Goal: Task Accomplishment & Management: Use online tool/utility

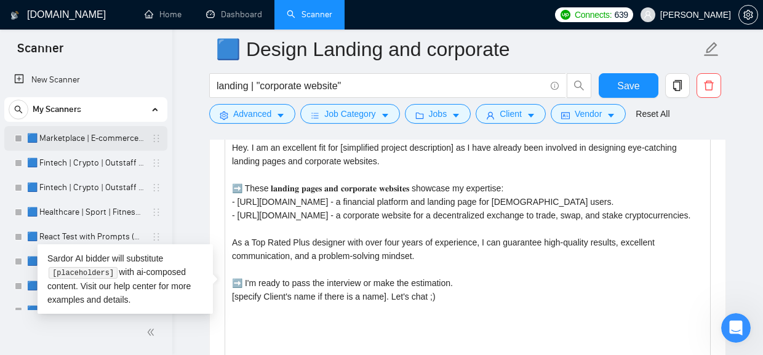
click at [82, 145] on link "🟦 Marketplace | E-commerce | Outstaff" at bounding box center [85, 138] width 117 height 25
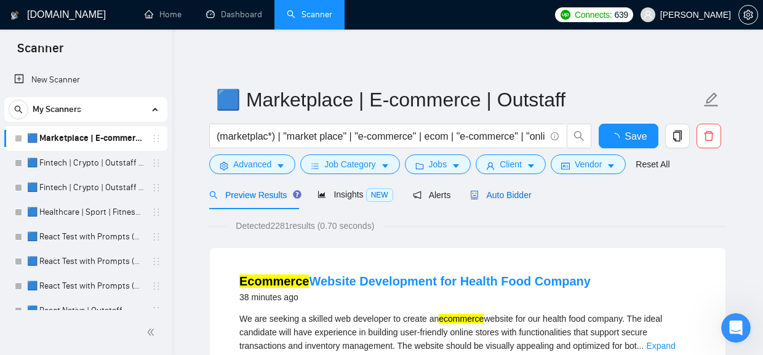
click at [483, 193] on span "Auto Bidder" at bounding box center [500, 195] width 61 height 10
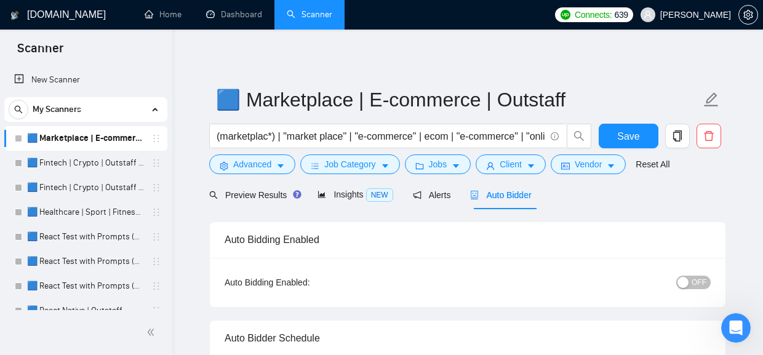
radio input "false"
radio input "true"
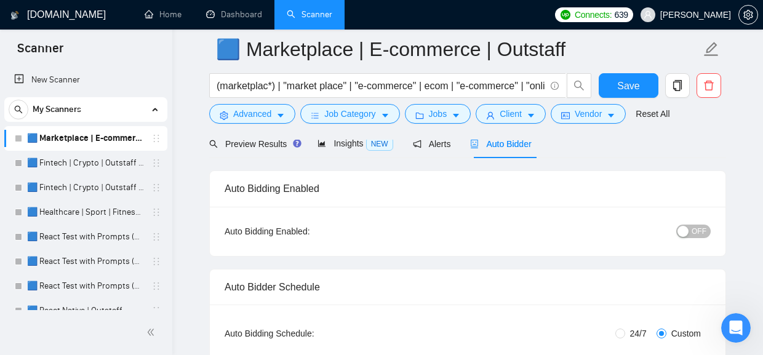
scroll to position [62, 0]
click at [266, 116] on span "Advanced" at bounding box center [252, 114] width 38 height 14
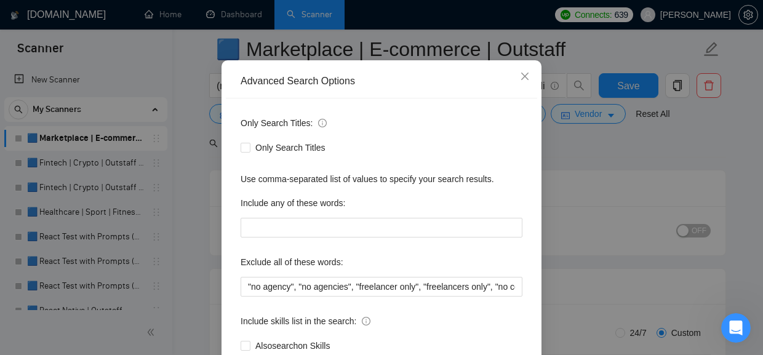
scroll to position [0, 0]
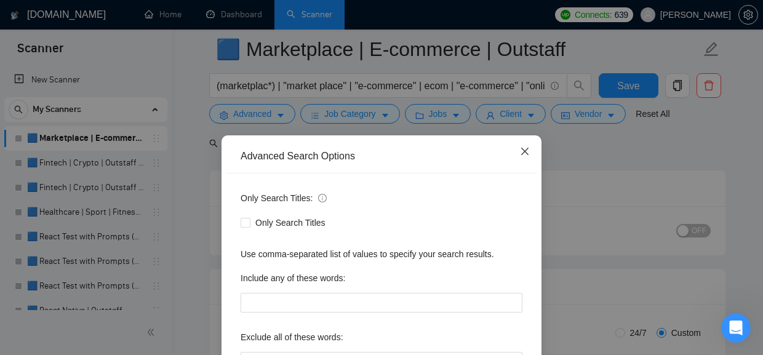
click at [528, 149] on icon "close" at bounding box center [525, 151] width 10 height 10
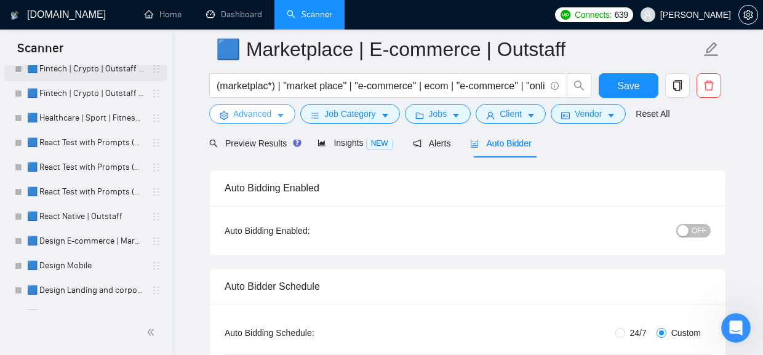
scroll to position [94, 0]
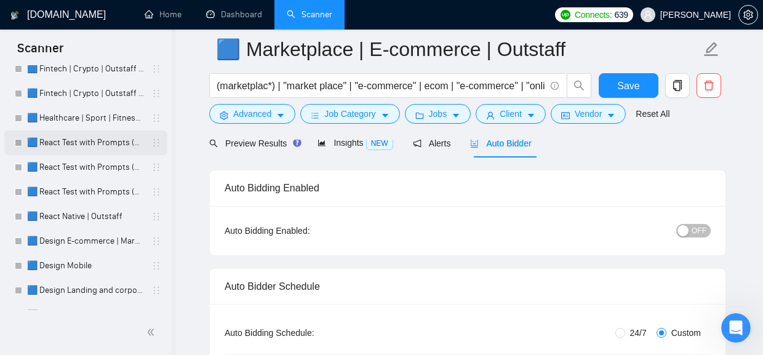
click at [83, 142] on link "🟦 React Test with Prompts (Max)" at bounding box center [85, 142] width 117 height 25
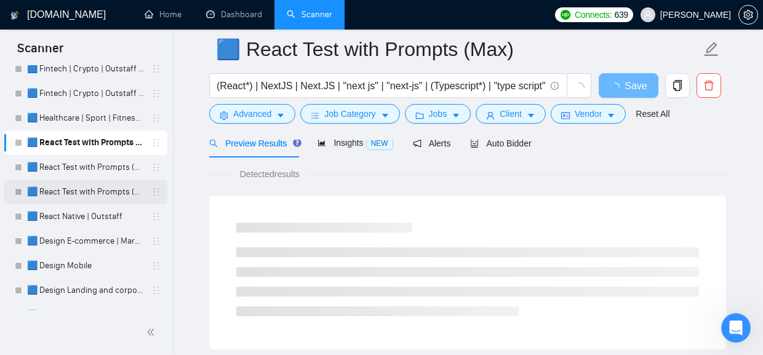
click at [106, 185] on link "🟦 React Test with Prompts (Mid Rates)" at bounding box center [85, 192] width 117 height 25
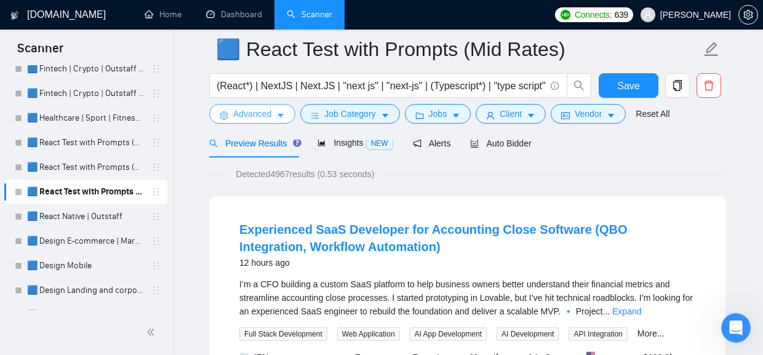
click at [280, 117] on icon "caret-down" at bounding box center [280, 115] width 9 height 9
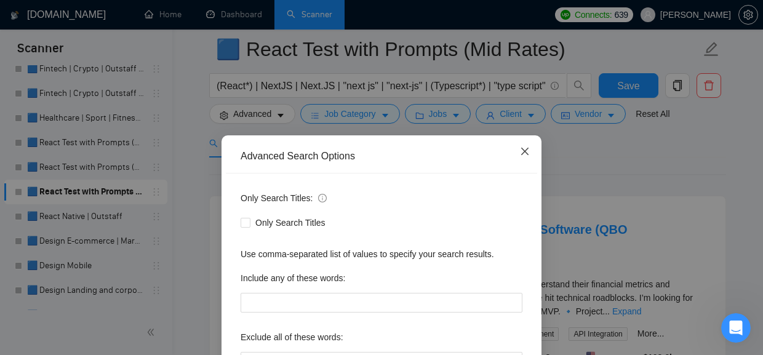
click at [528, 150] on icon "close" at bounding box center [524, 151] width 7 height 7
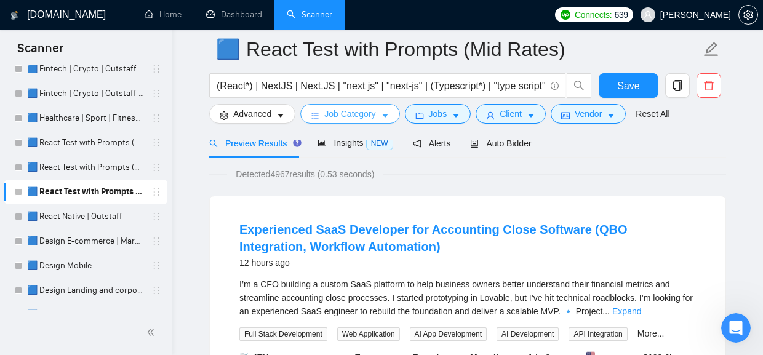
click at [361, 113] on span "Job Category" at bounding box center [349, 114] width 51 height 14
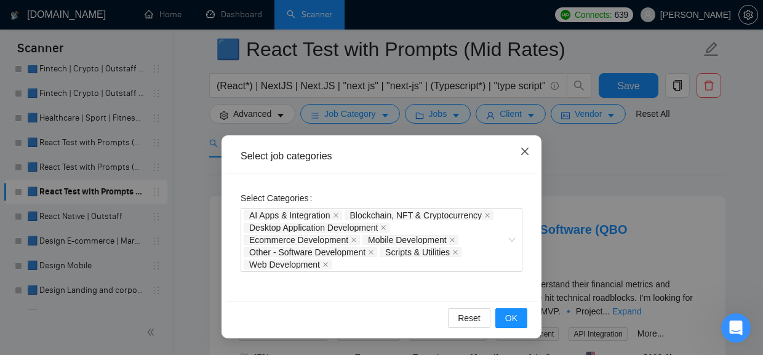
click at [525, 153] on icon "close" at bounding box center [524, 151] width 7 height 7
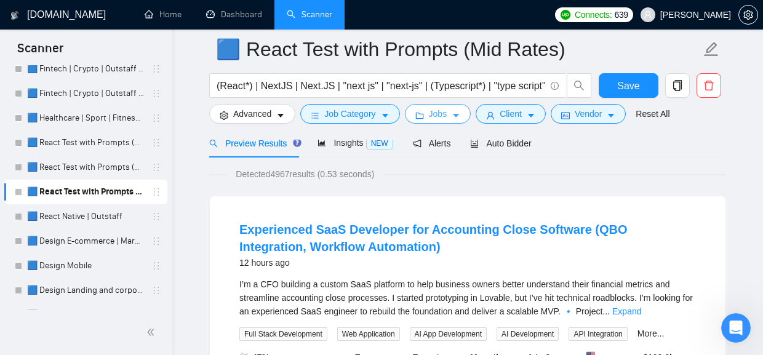
click at [456, 117] on icon "caret-down" at bounding box center [456, 115] width 9 height 9
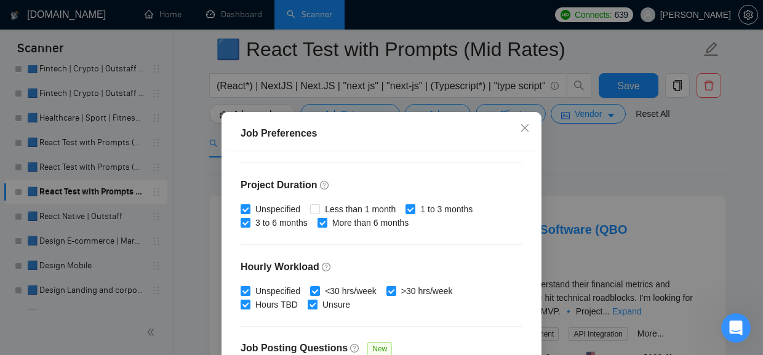
scroll to position [351, 0]
click at [524, 131] on icon "close" at bounding box center [525, 128] width 10 height 10
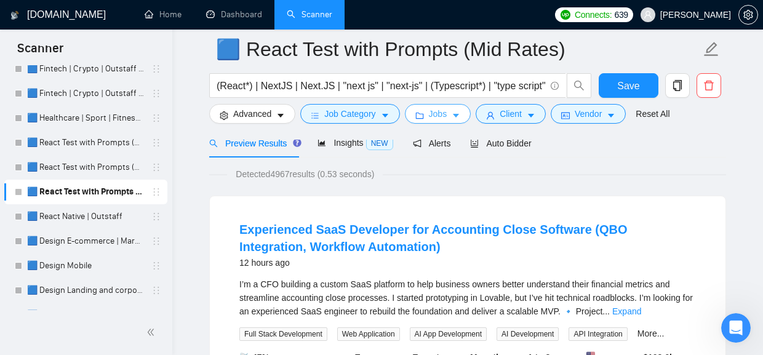
click at [460, 118] on icon "caret-down" at bounding box center [456, 115] width 9 height 9
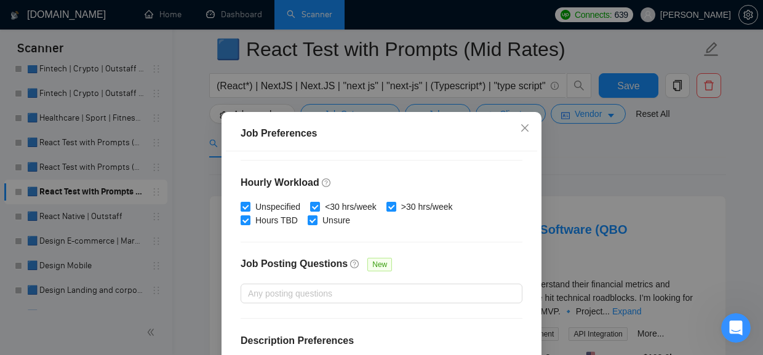
scroll to position [446, 0]
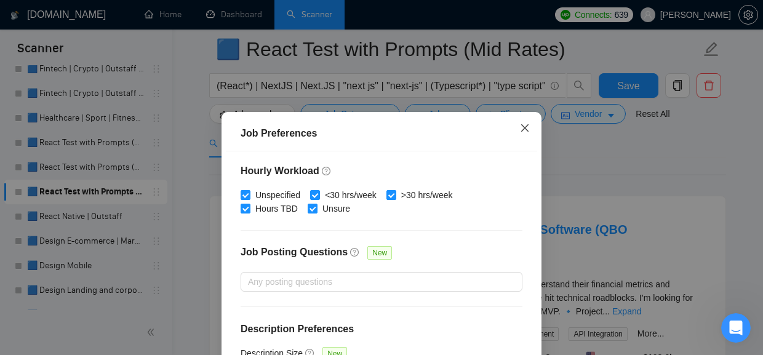
click at [519, 126] on span "Close" at bounding box center [524, 128] width 33 height 33
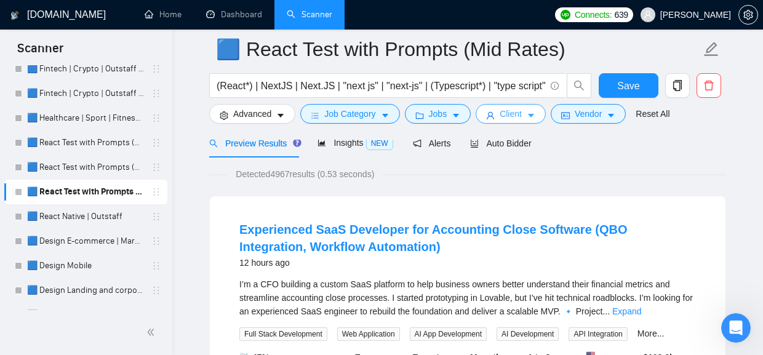
click at [521, 117] on span "Client" at bounding box center [511, 114] width 22 height 14
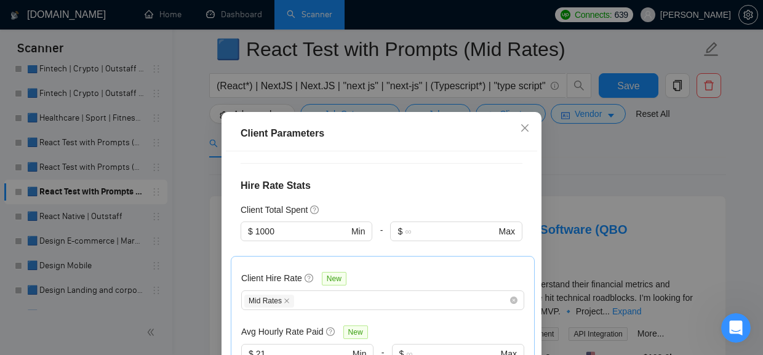
scroll to position [582, 0]
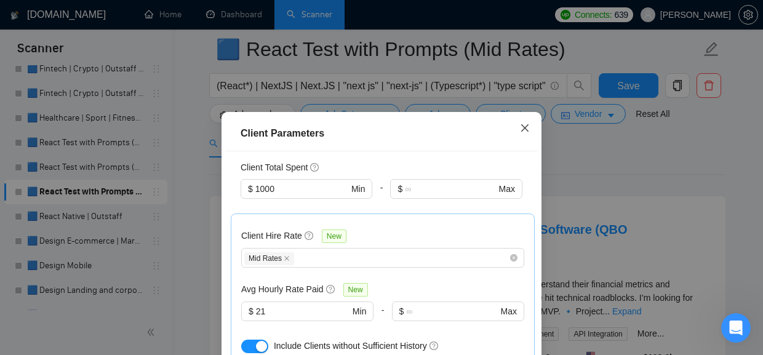
click at [526, 124] on icon "close" at bounding box center [525, 128] width 10 height 10
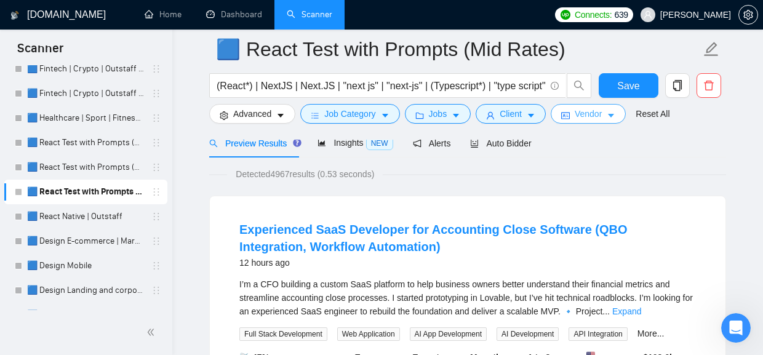
click at [591, 117] on span "Vendor" at bounding box center [588, 114] width 27 height 14
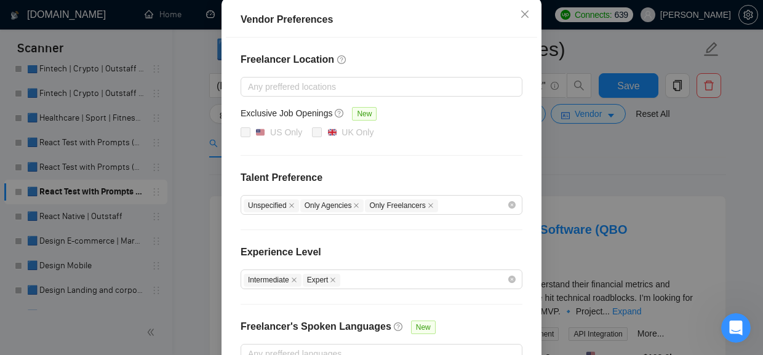
scroll to position [0, 0]
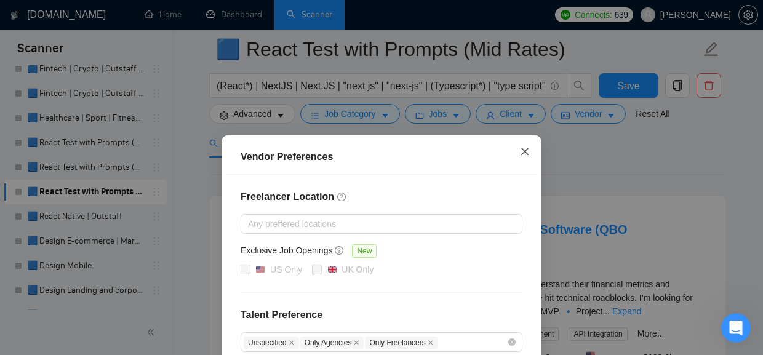
click at [530, 148] on span "Close" at bounding box center [524, 151] width 33 height 33
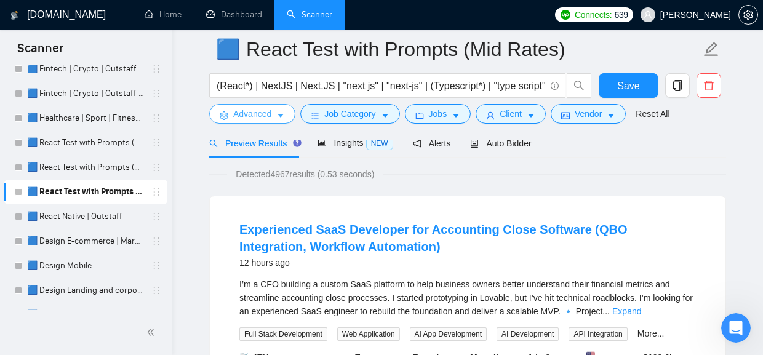
click at [265, 120] on span "Advanced" at bounding box center [252, 114] width 38 height 14
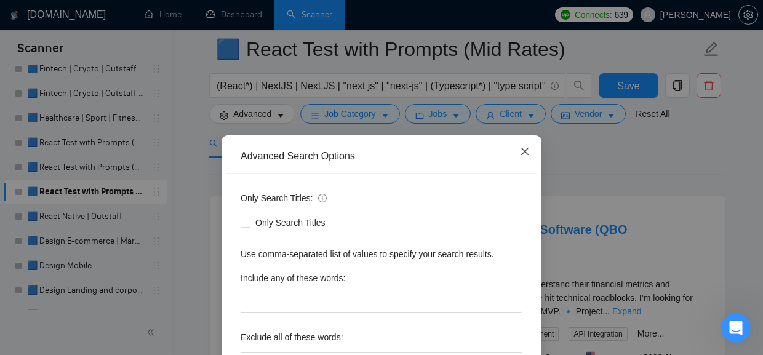
click at [523, 154] on icon "close" at bounding box center [524, 151] width 7 height 7
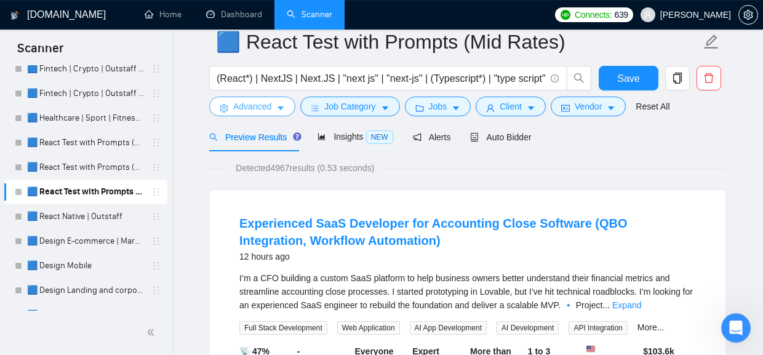
scroll to position [10, 0]
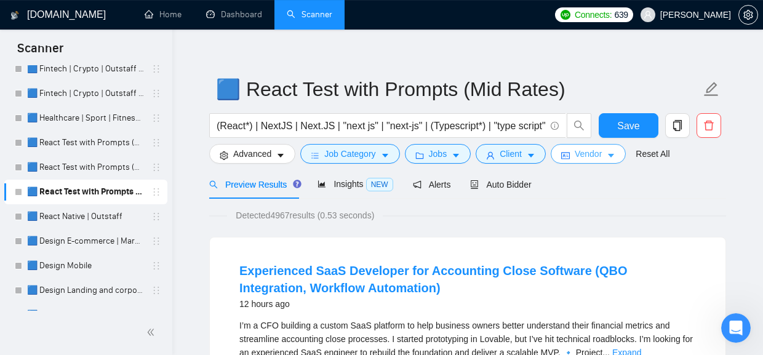
click at [594, 154] on span "Vendor" at bounding box center [588, 154] width 27 height 14
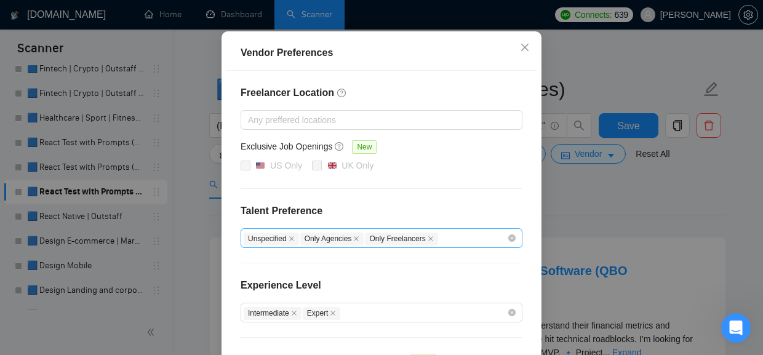
scroll to position [22, 0]
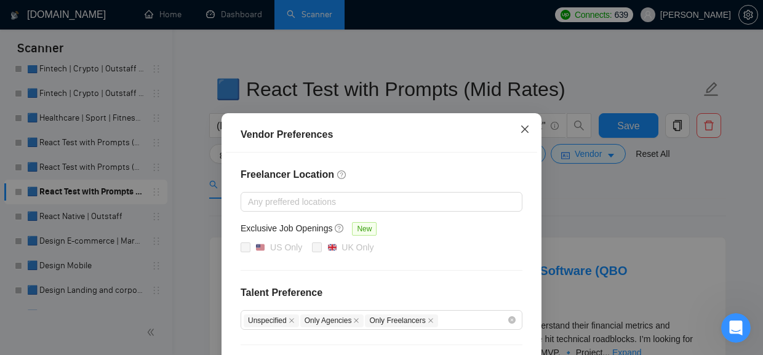
click at [524, 126] on icon "close" at bounding box center [525, 129] width 10 height 10
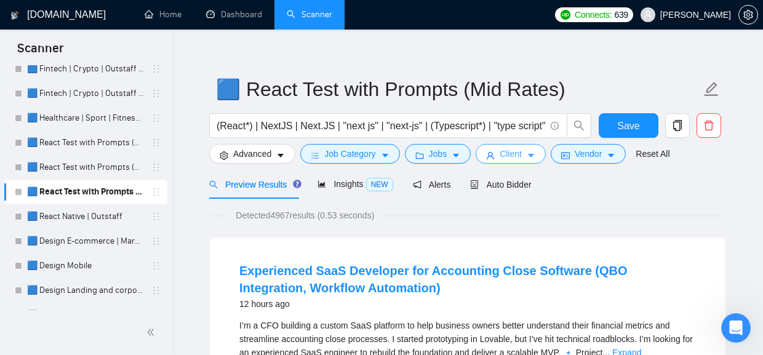
click at [531, 160] on button "Client" at bounding box center [511, 154] width 70 height 20
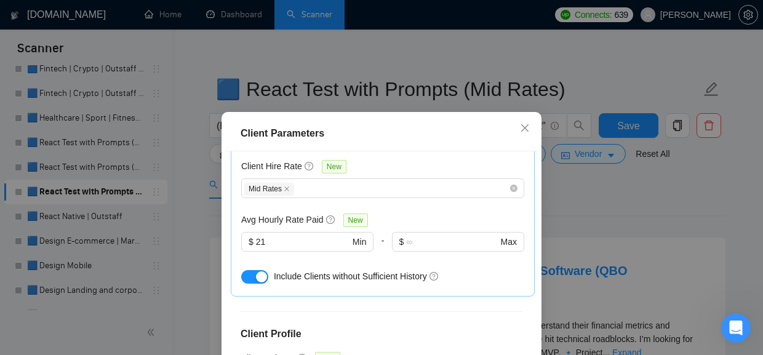
scroll to position [651, 0]
click at [527, 130] on icon "close" at bounding box center [524, 127] width 7 height 7
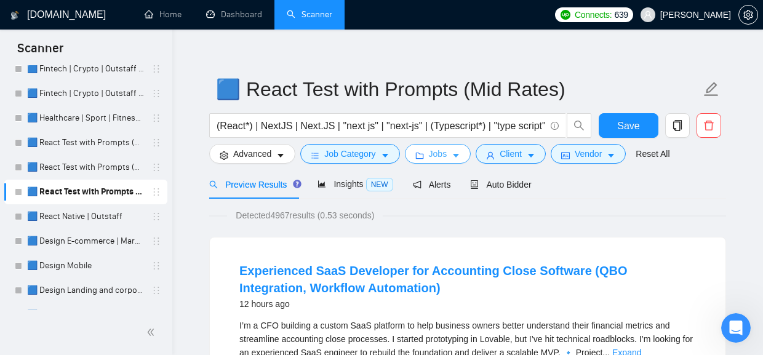
click at [447, 157] on span "Jobs" at bounding box center [438, 154] width 18 height 14
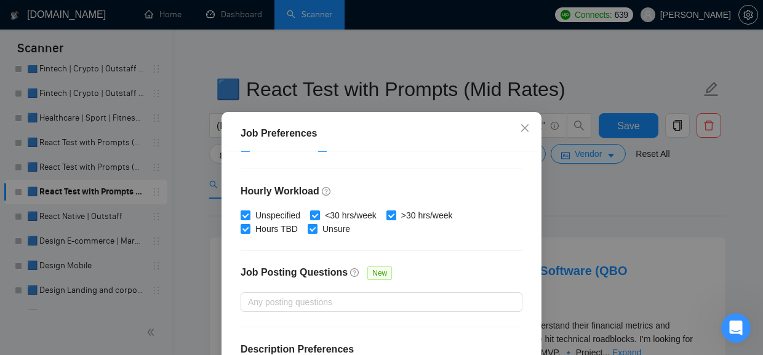
scroll to position [446, 0]
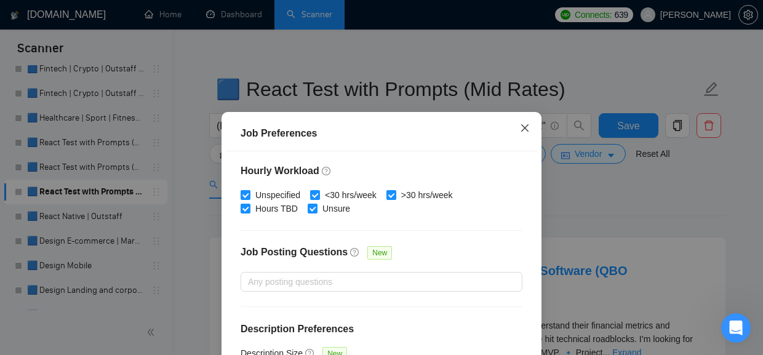
click at [527, 129] on icon "close" at bounding box center [525, 128] width 10 height 10
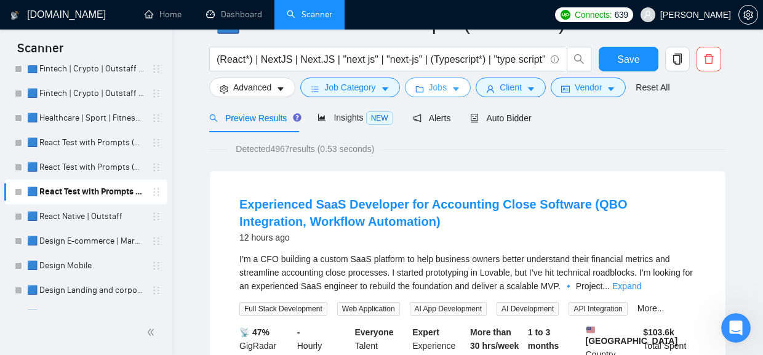
scroll to position [30, 0]
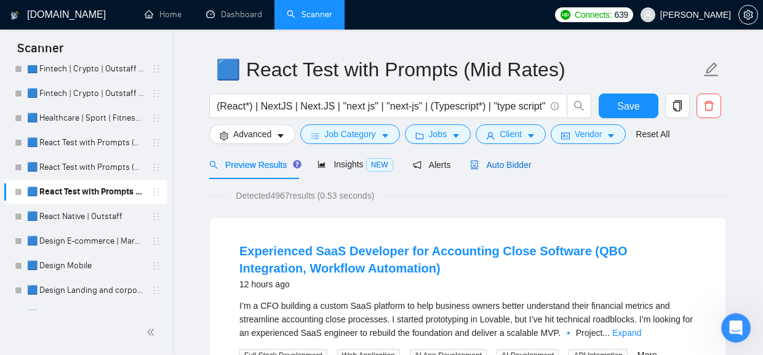
click at [496, 162] on span "Auto Bidder" at bounding box center [500, 165] width 61 height 10
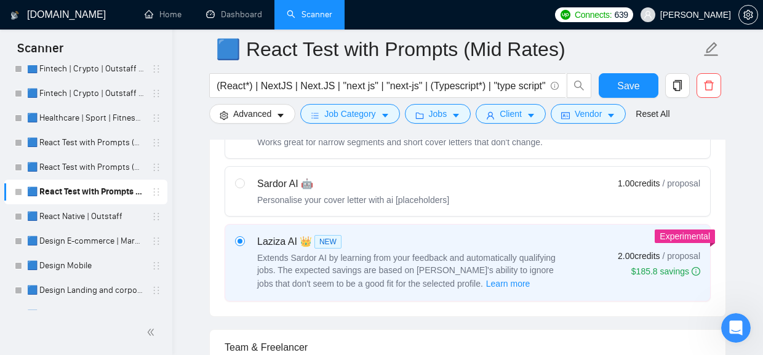
scroll to position [427, 0]
click at [94, 167] on link "🟦 React Test with Prompts (High)" at bounding box center [85, 167] width 117 height 25
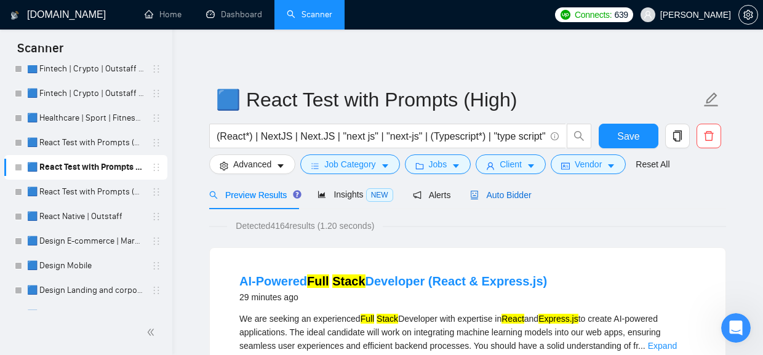
click at [496, 191] on span "Auto Bidder" at bounding box center [500, 195] width 61 height 10
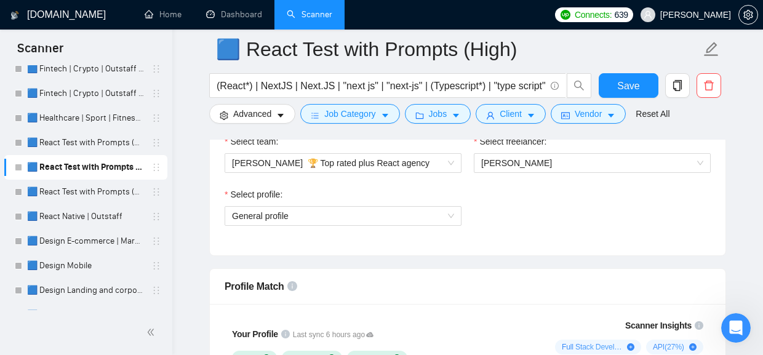
scroll to position [674, 0]
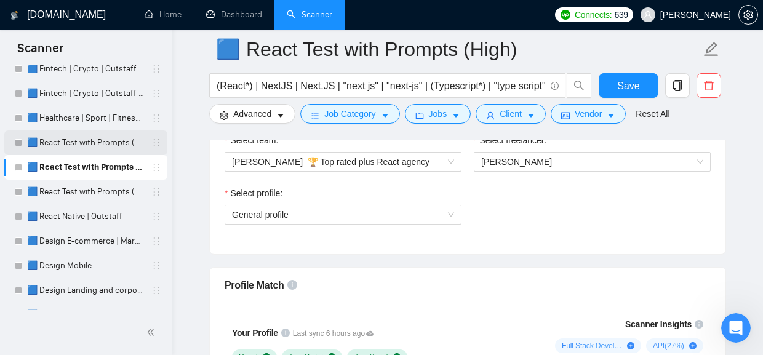
click at [79, 145] on link "🟦 React Test with Prompts (Max)" at bounding box center [85, 142] width 117 height 25
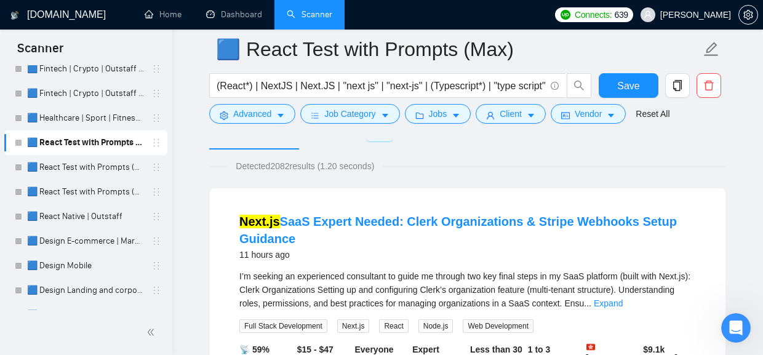
scroll to position [22, 0]
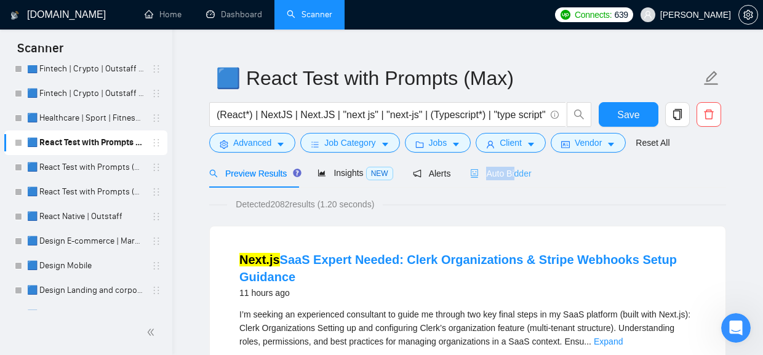
click at [519, 167] on div "Auto Bidder" at bounding box center [500, 173] width 61 height 29
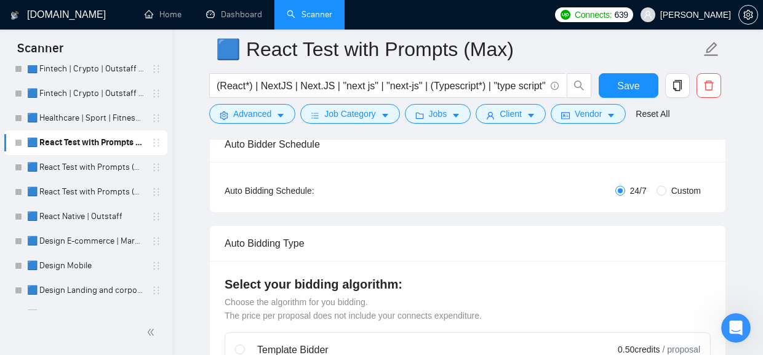
scroll to position [193, 0]
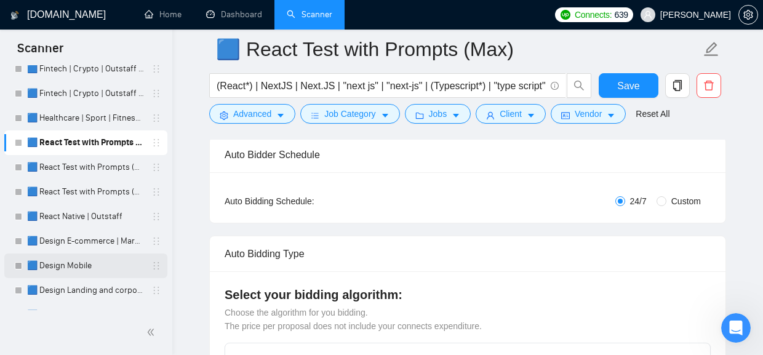
click at [71, 263] on link "🟦 Design Mobile" at bounding box center [85, 265] width 117 height 25
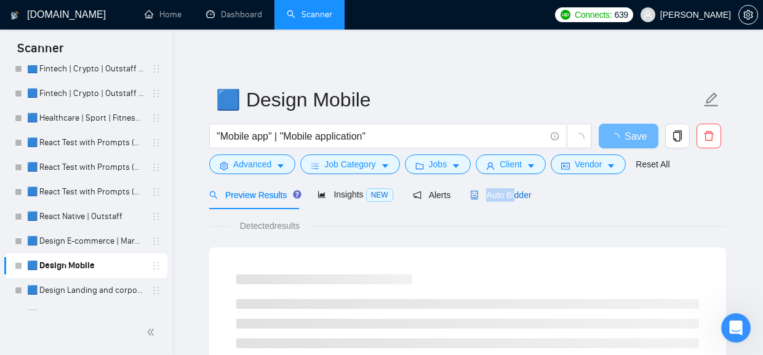
click at [518, 197] on span "Auto Bidder" at bounding box center [500, 195] width 61 height 10
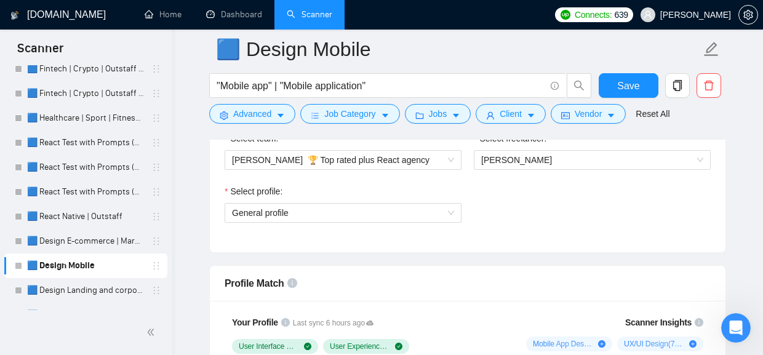
scroll to position [680, 0]
